Goal: Task Accomplishment & Management: Use online tool/utility

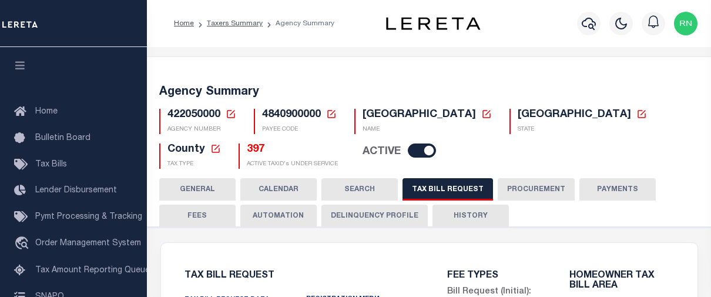
select select "16"
select select "true"
select select "14"
select select
click at [233, 115] on icon at bounding box center [231, 114] width 11 height 11
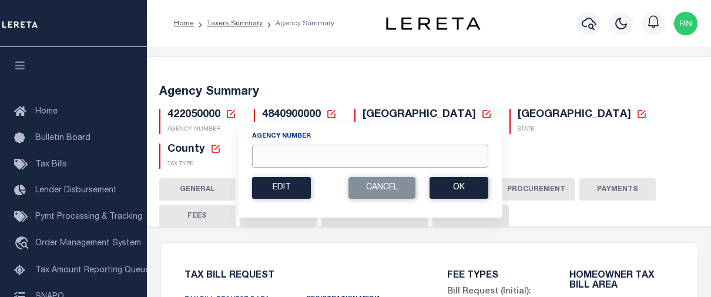
drag, startPoint x: 330, startPoint y: 162, endPoint x: 338, endPoint y: 161, distance: 7.8
click at [330, 162] on input "Agency Number" at bounding box center [370, 156] width 236 height 23
type input "390100000"
click at [442, 190] on button "Ok" at bounding box center [459, 188] width 59 height 22
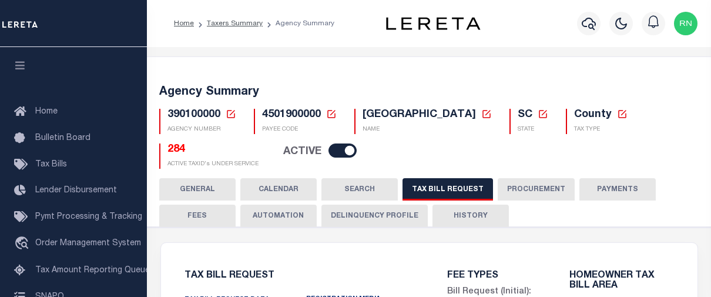
select select "27"
checkbox input "false"
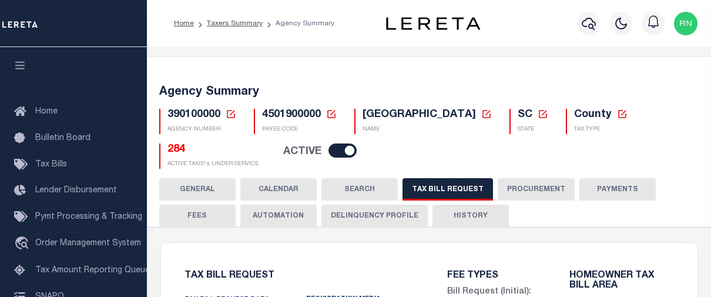
select select "22"
select select "true"
select select "14"
type input "584"
select select
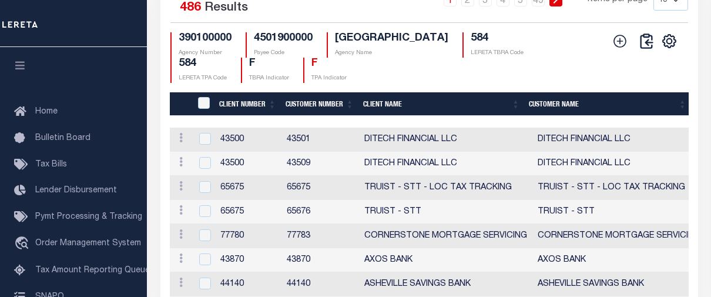
scroll to position [1578, 0]
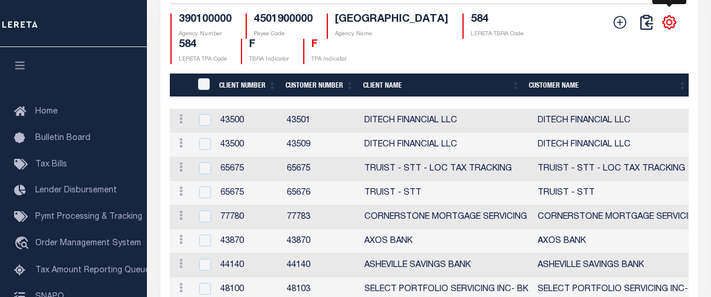
click at [664, 29] on icon "" at bounding box center [670, 22] width 13 height 13
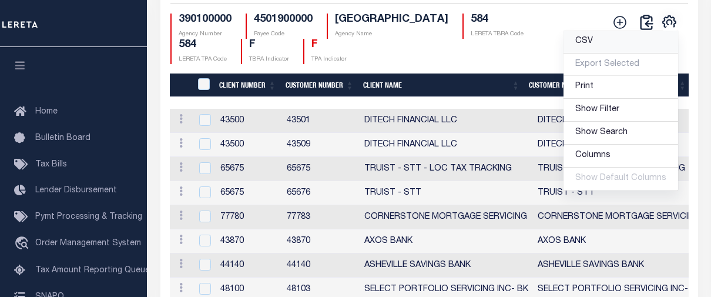
click at [594, 54] on link "CSV" at bounding box center [621, 42] width 115 height 23
